Goal: Information Seeking & Learning: Understand process/instructions

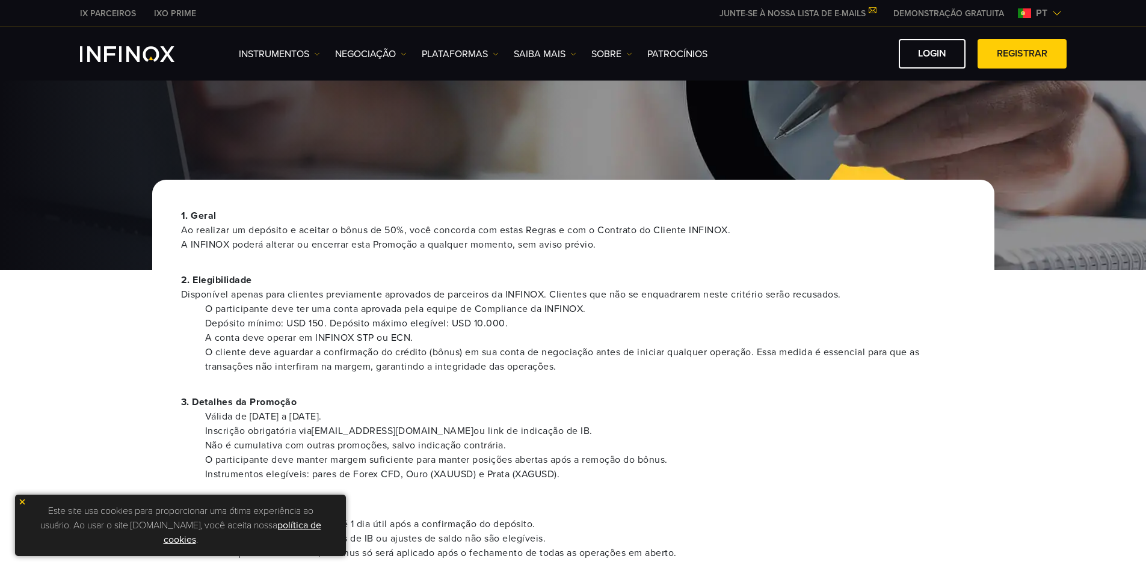
click at [488, 334] on li "A conta deve operar em INFINOX STP ou ECN." at bounding box center [585, 338] width 760 height 14
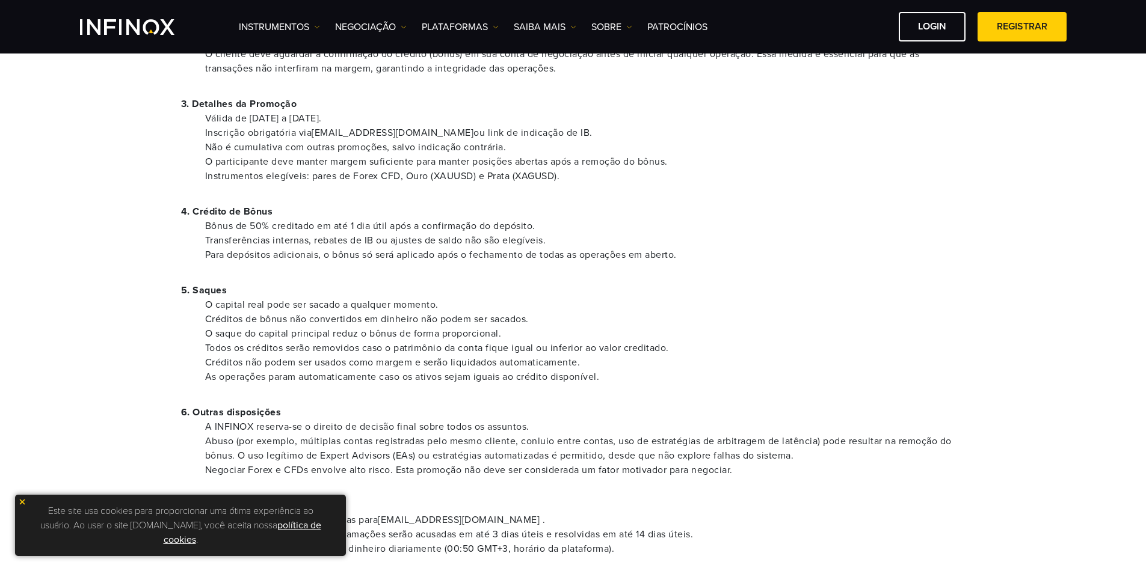
scroll to position [301, 0]
